Goal: Transaction & Acquisition: Purchase product/service

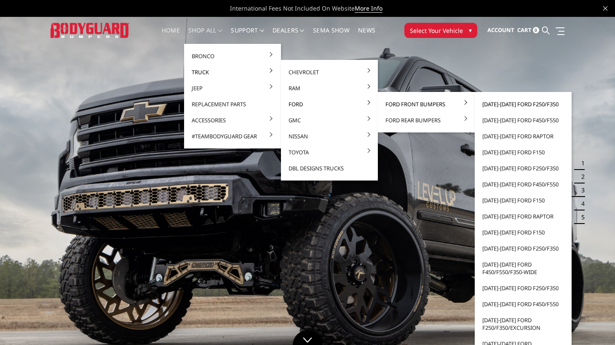
click at [514, 103] on link "[DATE]-[DATE] Ford F250/F350" at bounding box center [523, 104] width 90 height 16
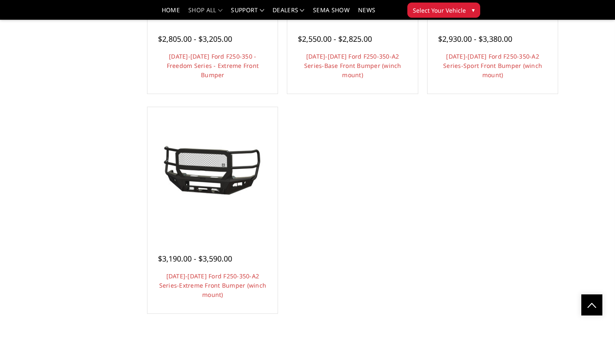
scroll to position [673, 0]
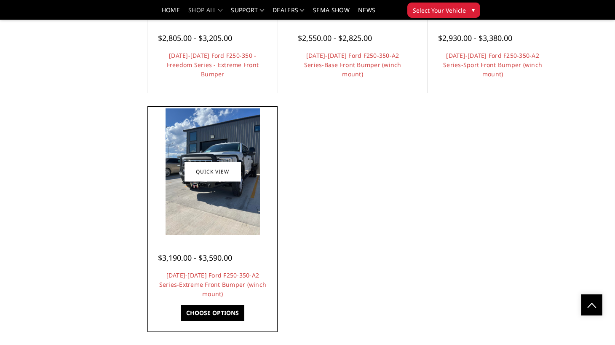
click at [210, 139] on img at bounding box center [213, 171] width 95 height 126
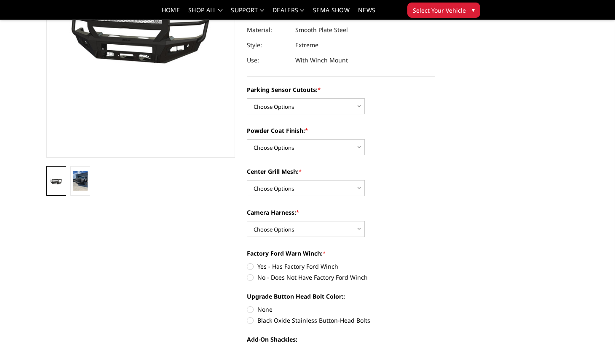
scroll to position [131, 0]
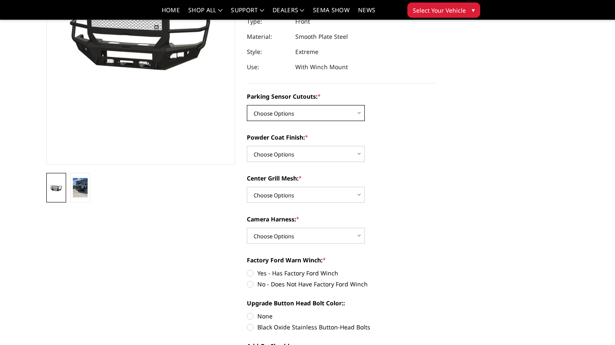
click at [299, 112] on select "Choose Options No-Without Parking Sensor Cutouts Yes-With Parking Sensor Cutouts" at bounding box center [306, 113] width 118 height 16
select select "2421"
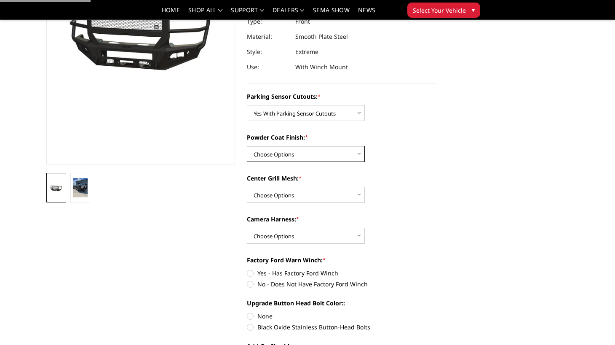
click at [301, 154] on select "Choose Options Bare Metal Textured Black Powder Coat" at bounding box center [306, 154] width 118 height 16
select select "2422"
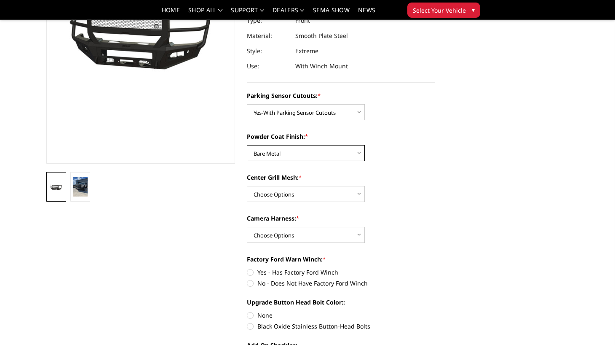
scroll to position [151, 0]
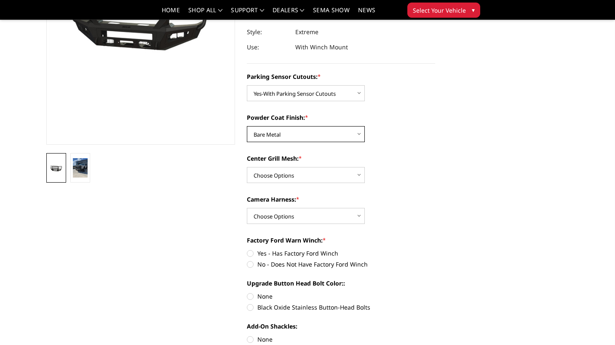
click at [275, 134] on select "Choose Options Bare Metal Textured Black Powder Coat" at bounding box center [306, 134] width 118 height 16
click at [286, 166] on div "Center Grill Mesh: * Choose Options With Center Grill Mesh Without Center Grill…" at bounding box center [341, 168] width 189 height 29
click at [286, 168] on select "Choose Options With Center Grill Mesh Without Center Grill Mesh" at bounding box center [306, 175] width 118 height 16
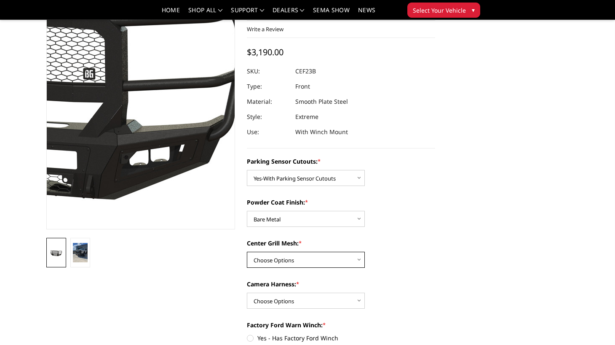
scroll to position [74, 0]
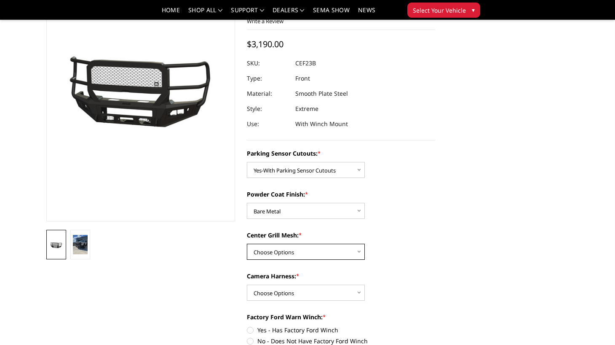
click at [275, 259] on select "Choose Options With Center Grill Mesh Without Center Grill Mesh" at bounding box center [306, 251] width 118 height 16
select select "2424"
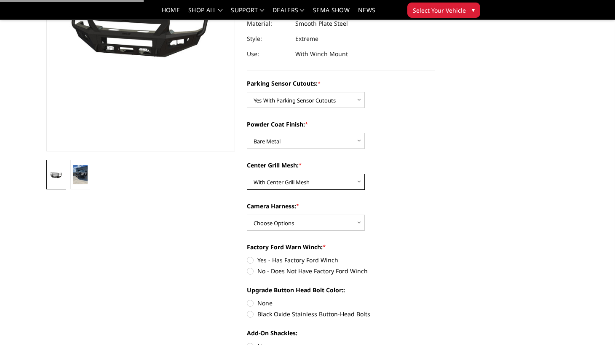
scroll to position [174, 0]
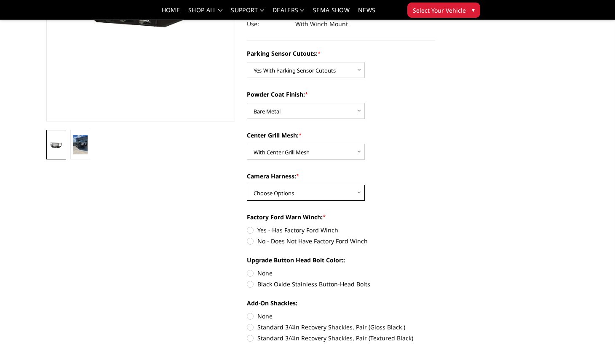
click at [266, 191] on select "Choose Options WITH Camera Harness WITHOUT Camera Harness" at bounding box center [306, 192] width 118 height 16
select select "2426"
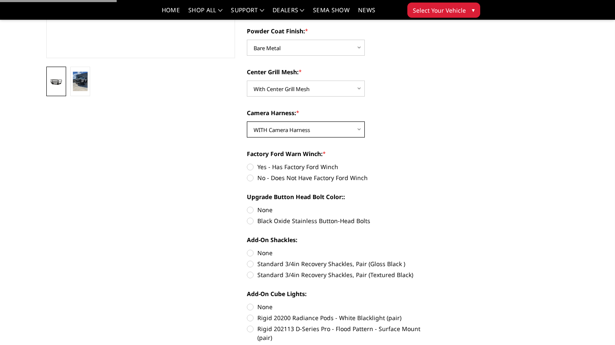
scroll to position [249, 0]
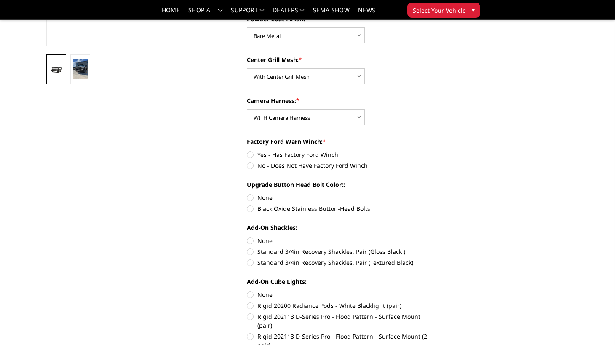
click at [253, 167] on label "No - Does Not Have Factory Ford Winch" at bounding box center [341, 165] width 189 height 9
click at [435, 150] on input "No - Does Not Have Factory Ford Winch" at bounding box center [435, 150] width 0 height 0
radio input "true"
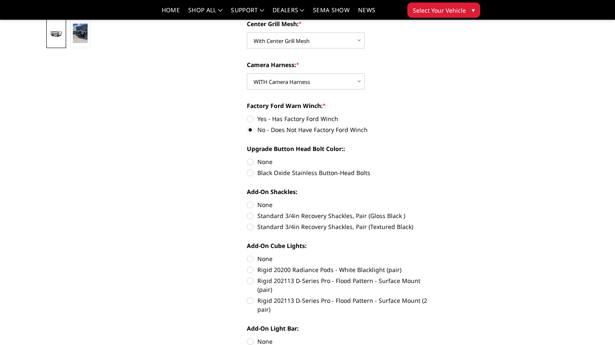
scroll to position [286, 0]
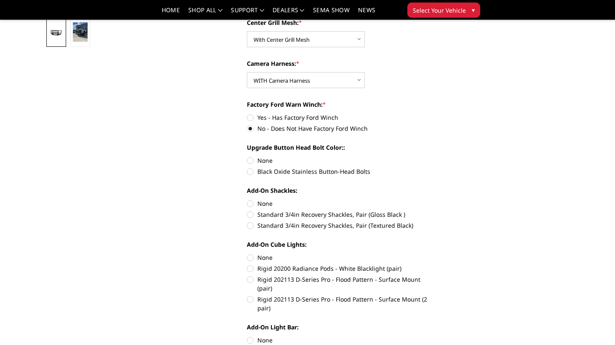
click at [252, 172] on label "Black Oxide Stainless Button-Head Bolts" at bounding box center [341, 171] width 189 height 9
click at [435, 156] on input "Black Oxide Stainless Button-Head Bolts" at bounding box center [435, 156] width 0 height 0
radio input "true"
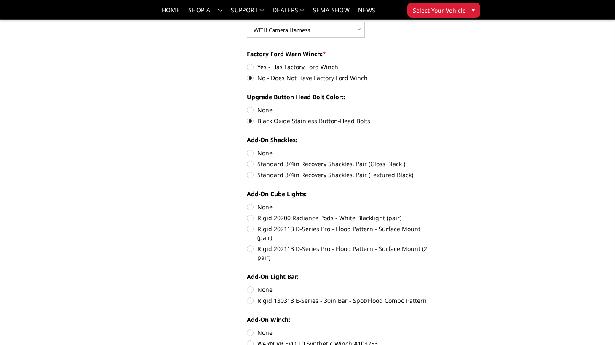
scroll to position [337, 0]
drag, startPoint x: 252, startPoint y: 174, endPoint x: 251, endPoint y: 165, distance: 9.4
click at [251, 165] on div "Add-On Shackles: None Standard 3/4in Recovery Shackles, Pair (Gloss Black ) Sta…" at bounding box center [341, 156] width 189 height 42
click at [251, 165] on label "Standard 3/4in Recovery Shackles, Pair (Gloss Black )" at bounding box center [341, 163] width 189 height 9
click at [435, 148] on input "Standard 3/4in Recovery Shackles, Pair (Gloss Black )" at bounding box center [435, 148] width 0 height 0
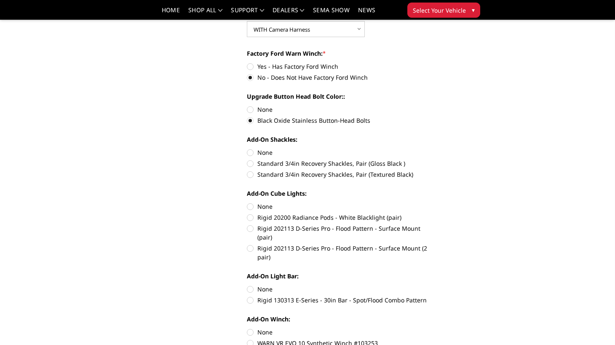
radio input "true"
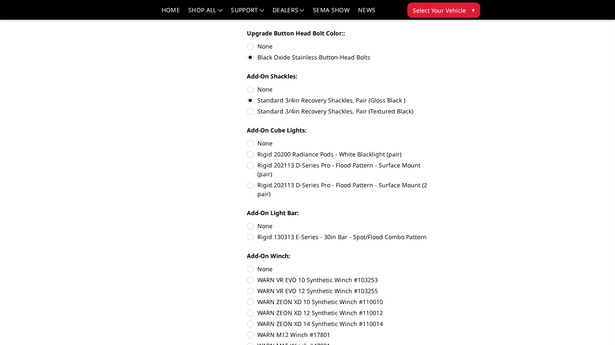
scroll to position [401, 0]
click at [251, 144] on label "None" at bounding box center [341, 142] width 189 height 9
click at [247, 139] on input "None" at bounding box center [247, 138] width 0 height 0
radio input "true"
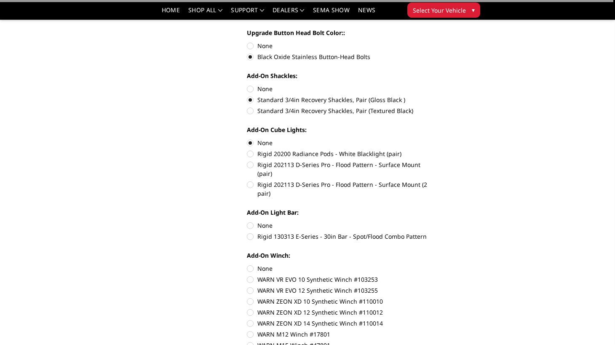
click at [250, 221] on label "None" at bounding box center [341, 225] width 189 height 9
click at [247, 221] on input "None" at bounding box center [247, 221] width 0 height 0
radio input "true"
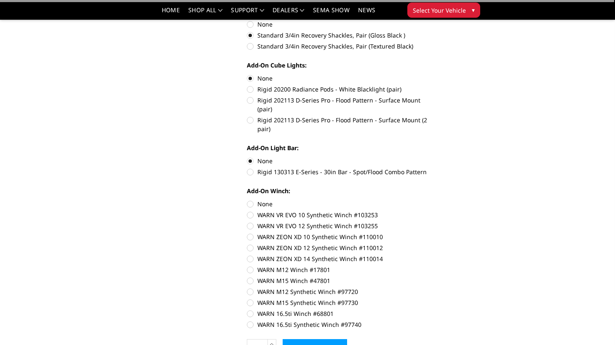
scroll to position [469, 0]
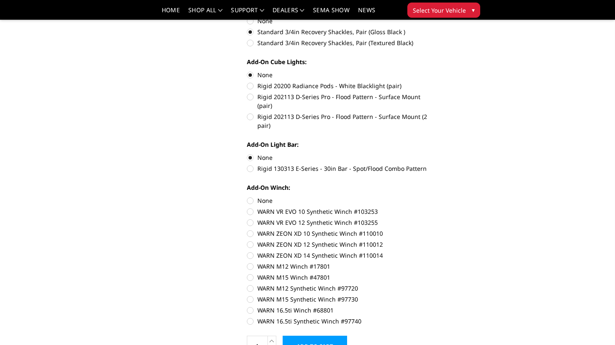
click at [250, 196] on label "None" at bounding box center [341, 200] width 189 height 9
click at [247, 196] on input "None" at bounding box center [247, 196] width 0 height 0
radio input "true"
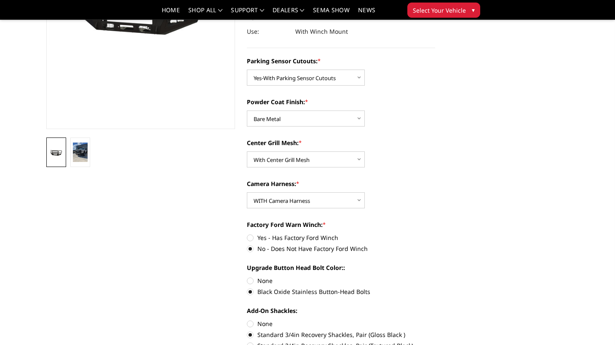
scroll to position [171, 0]
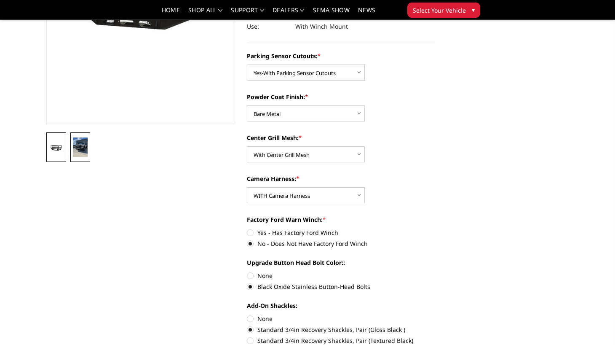
click at [83, 145] on img at bounding box center [80, 147] width 15 height 20
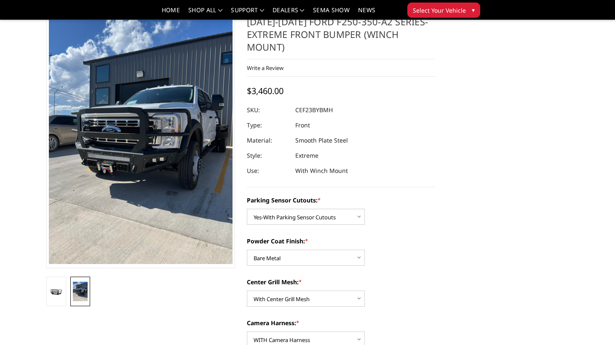
scroll to position [20, 0]
